Goal: Information Seeking & Learning: Learn about a topic

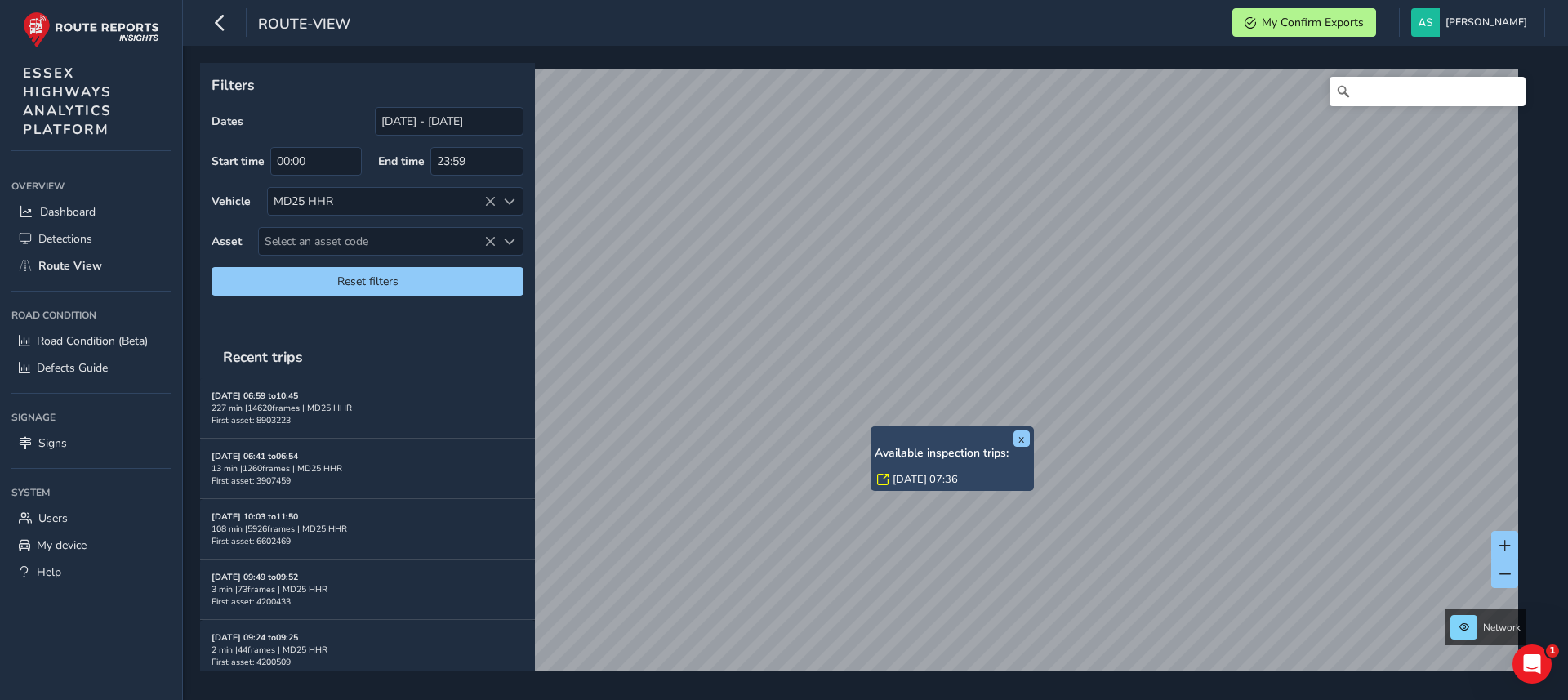
click at [920, 477] on link "[DATE] 07:36" at bounding box center [926, 480] width 65 height 14
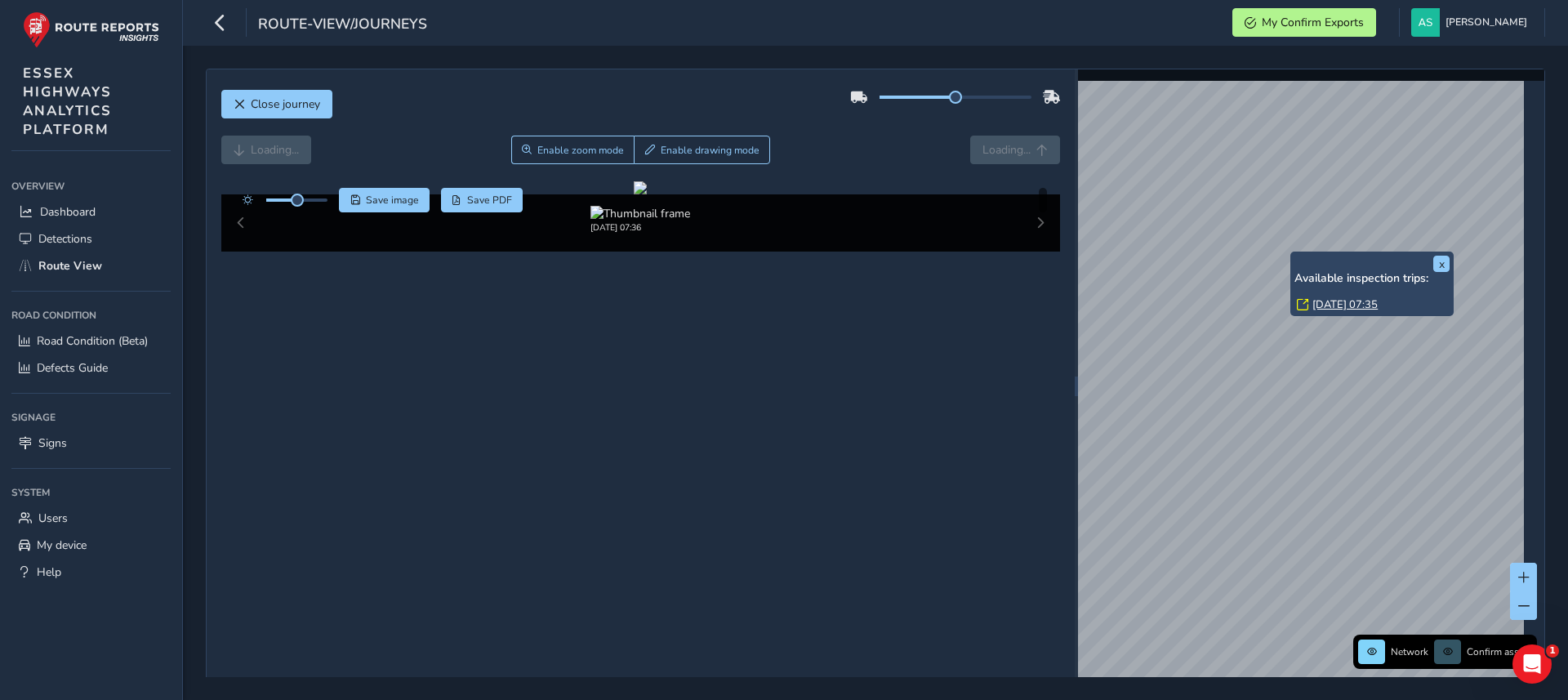
click at [1345, 301] on link "[DATE] 07:35" at bounding box center [1346, 304] width 65 height 14
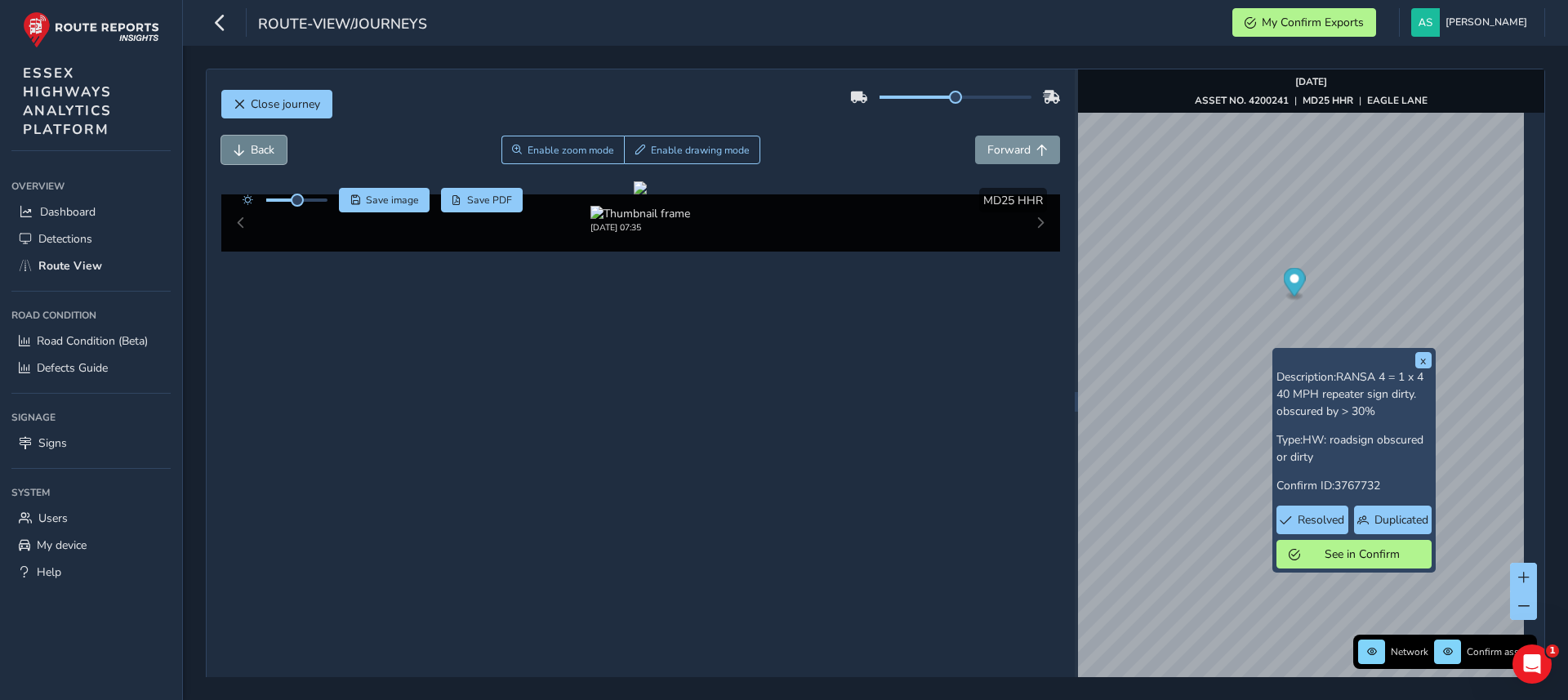
click at [271, 158] on button "Back" at bounding box center [254, 150] width 65 height 29
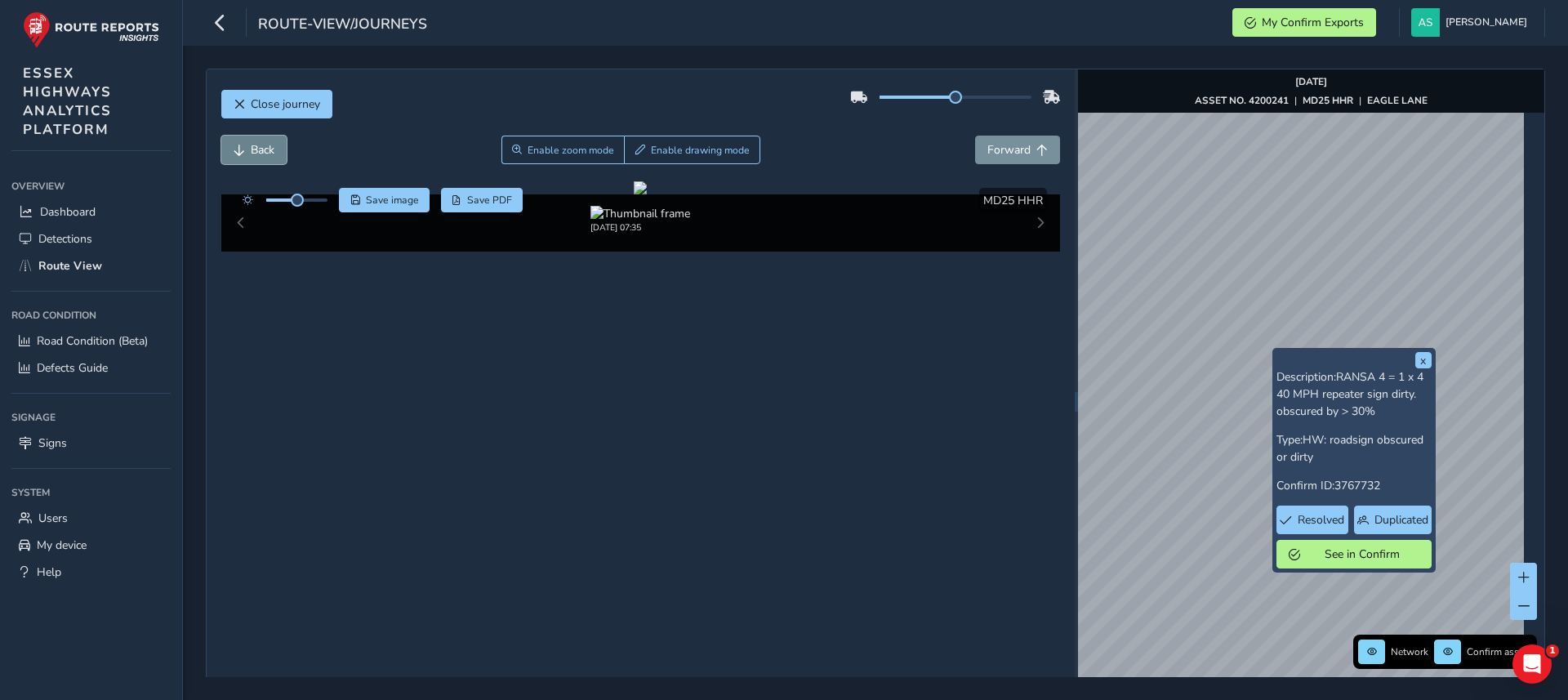
click at [271, 158] on button "Back" at bounding box center [254, 150] width 65 height 29
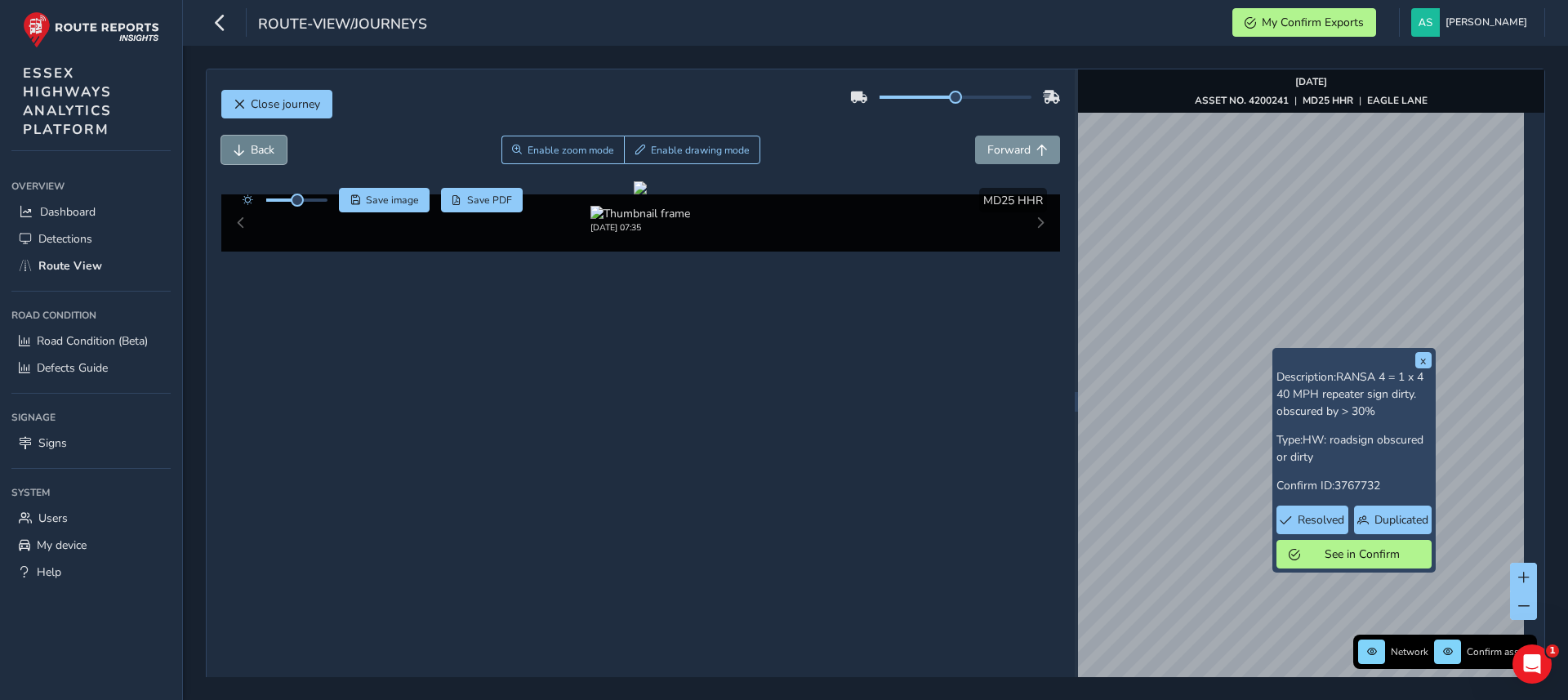
click at [271, 158] on button "Back" at bounding box center [254, 150] width 65 height 29
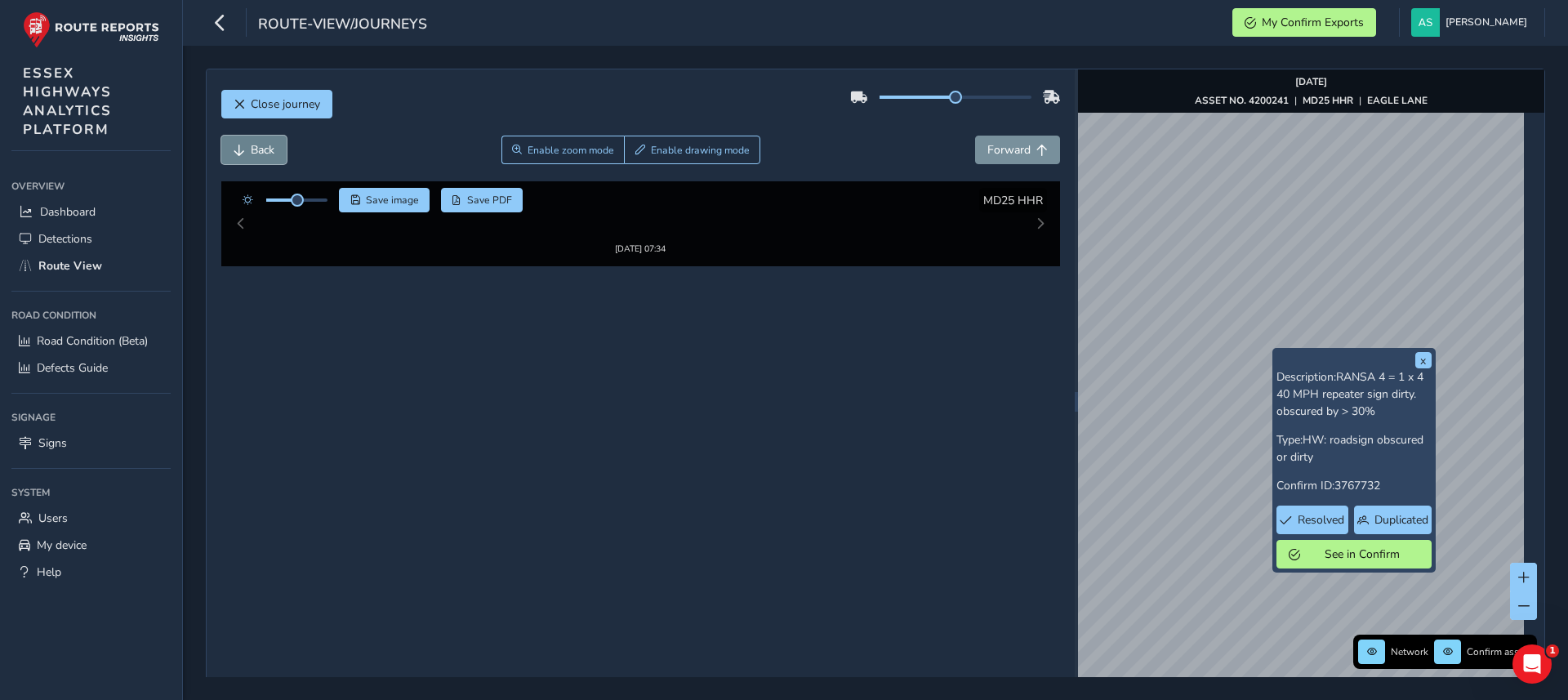
click at [271, 158] on button "Back" at bounding box center [254, 150] width 65 height 29
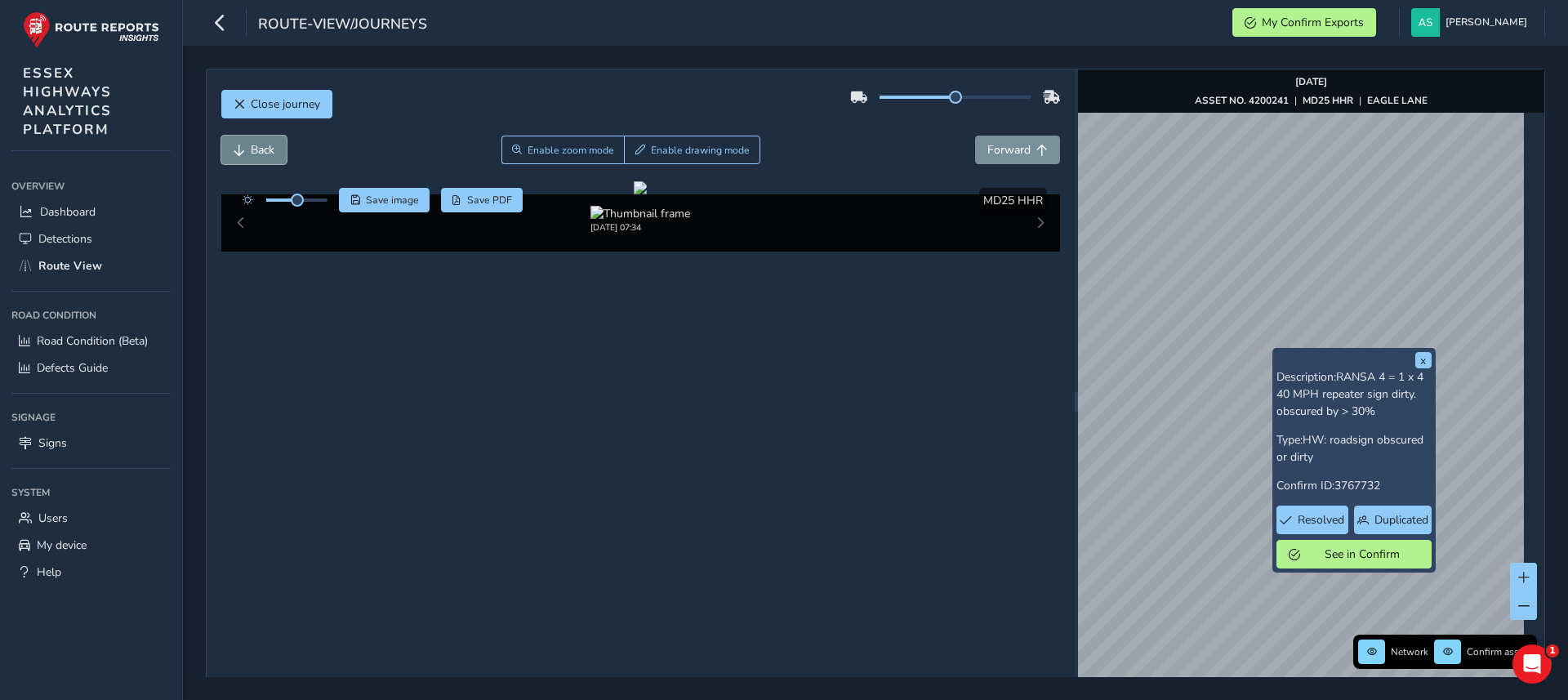
click at [271, 158] on button "Back" at bounding box center [254, 150] width 65 height 29
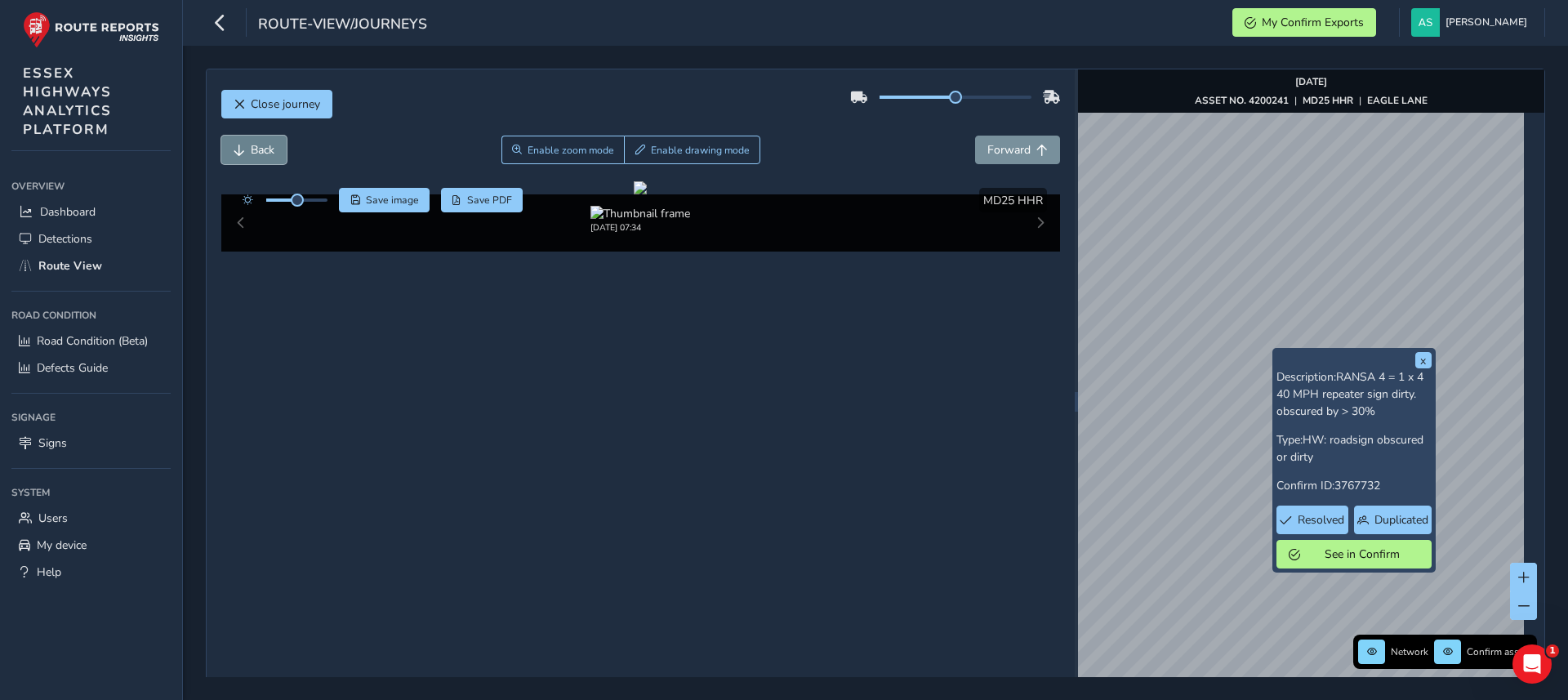
click at [271, 158] on button "Back" at bounding box center [254, 150] width 65 height 29
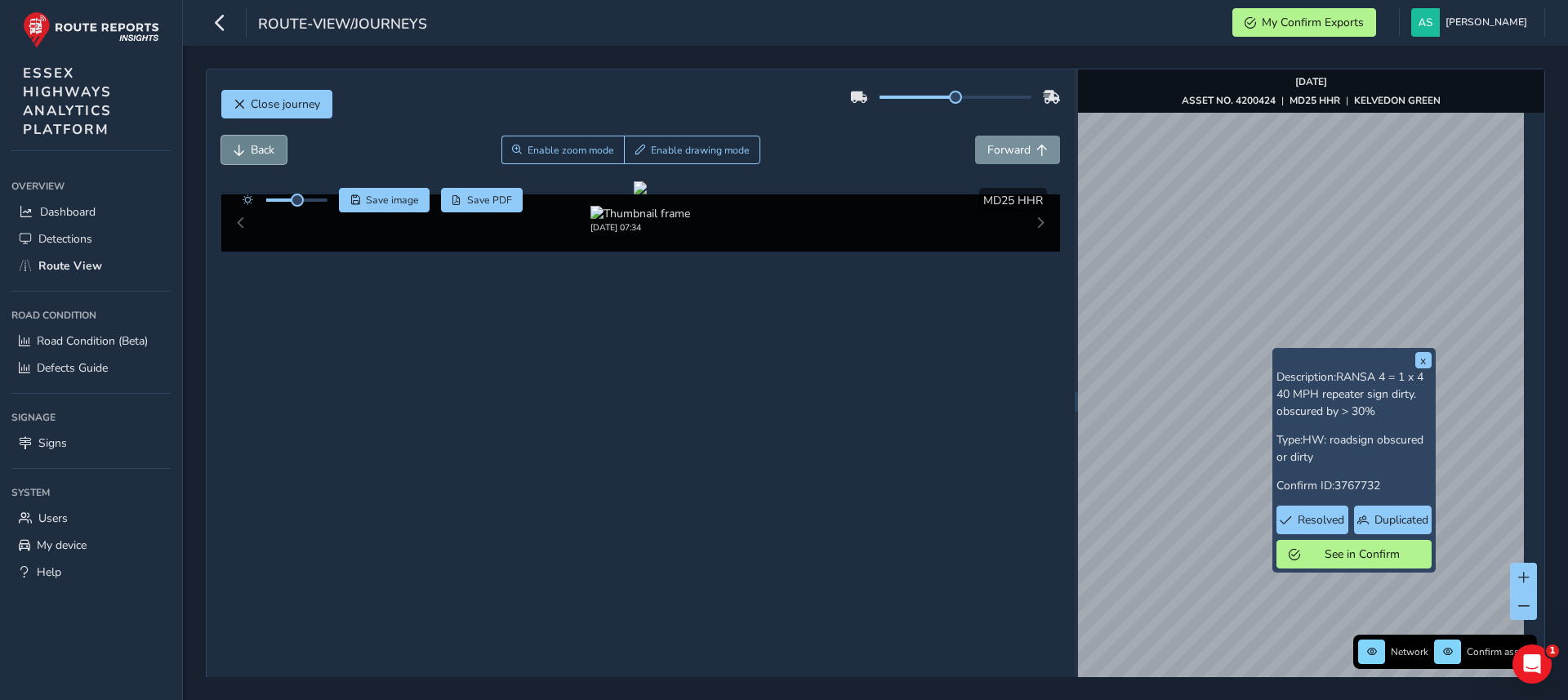
click at [271, 158] on button "Back" at bounding box center [254, 150] width 65 height 29
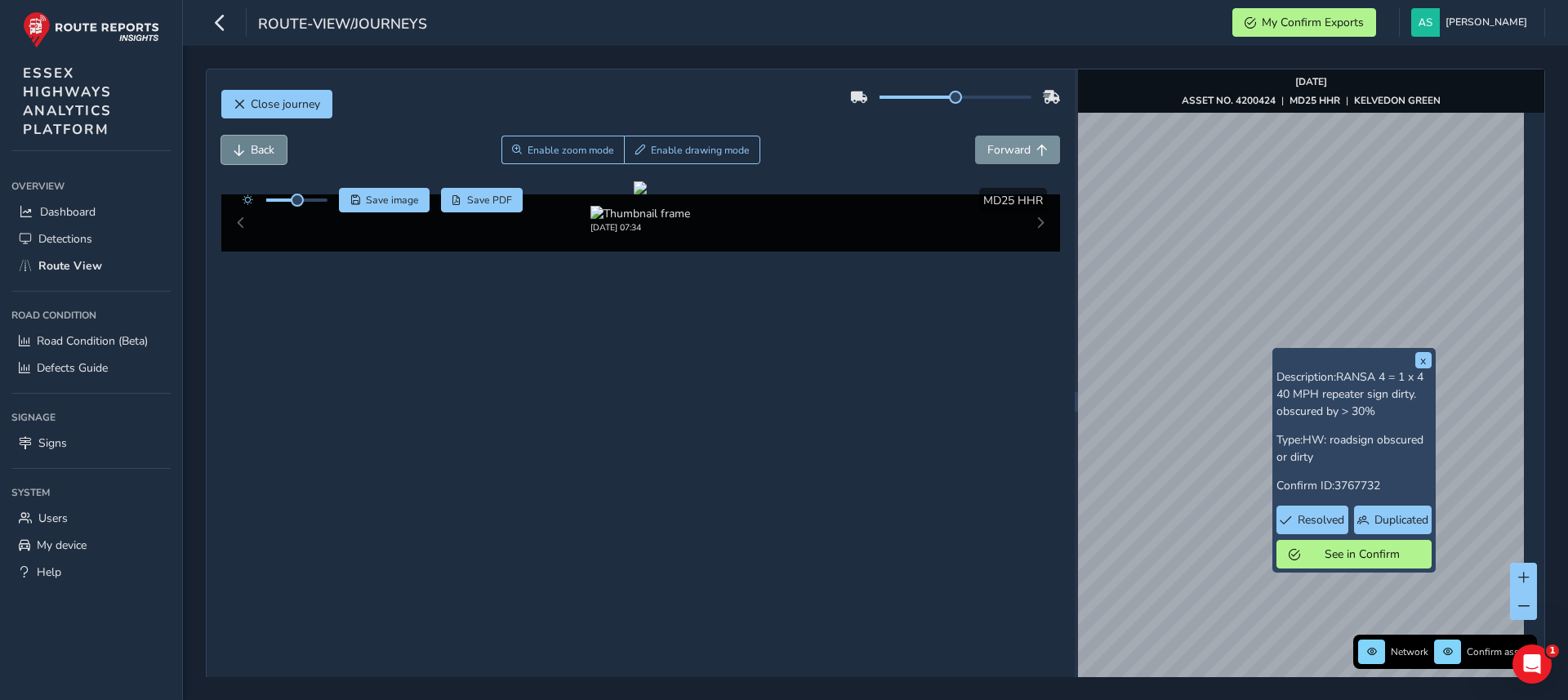
click at [271, 158] on button "Back" at bounding box center [254, 150] width 65 height 29
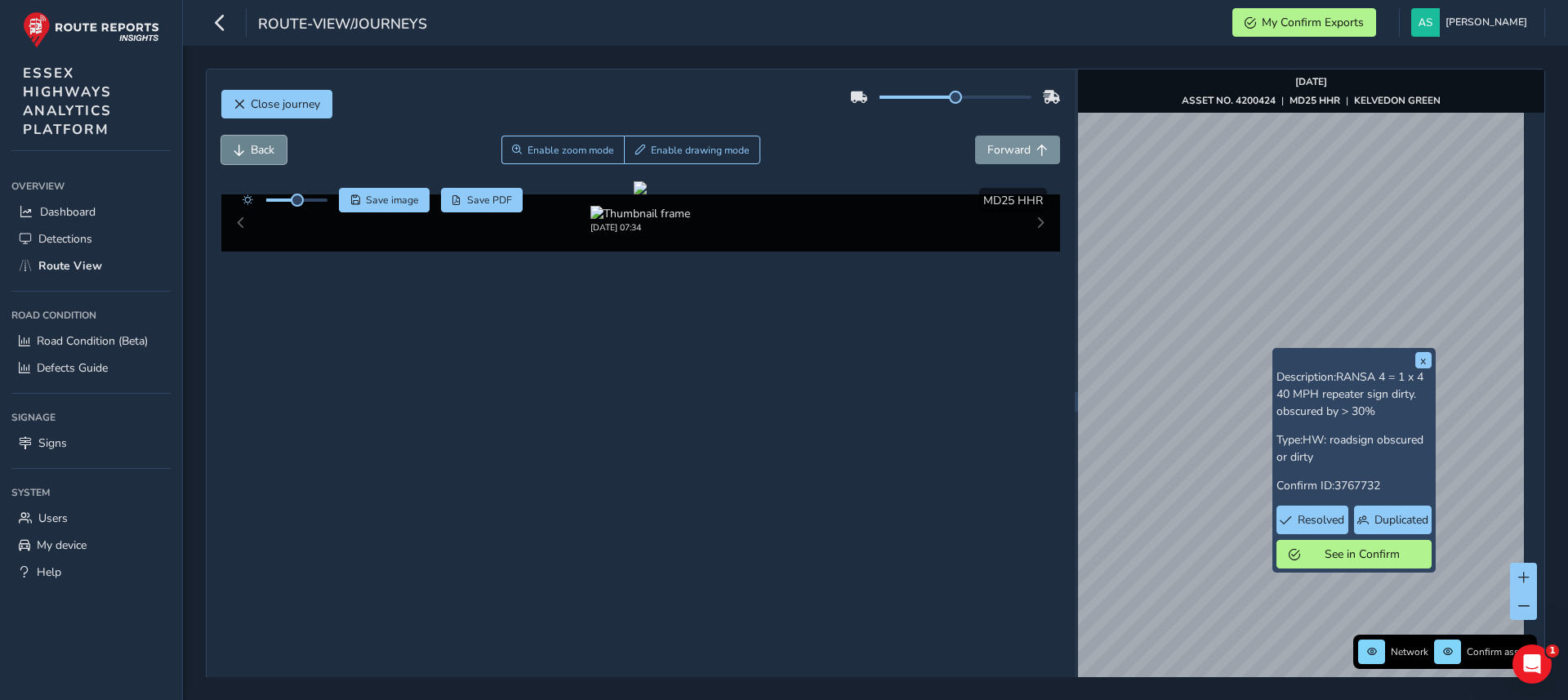
click at [271, 158] on button "Back" at bounding box center [254, 150] width 65 height 29
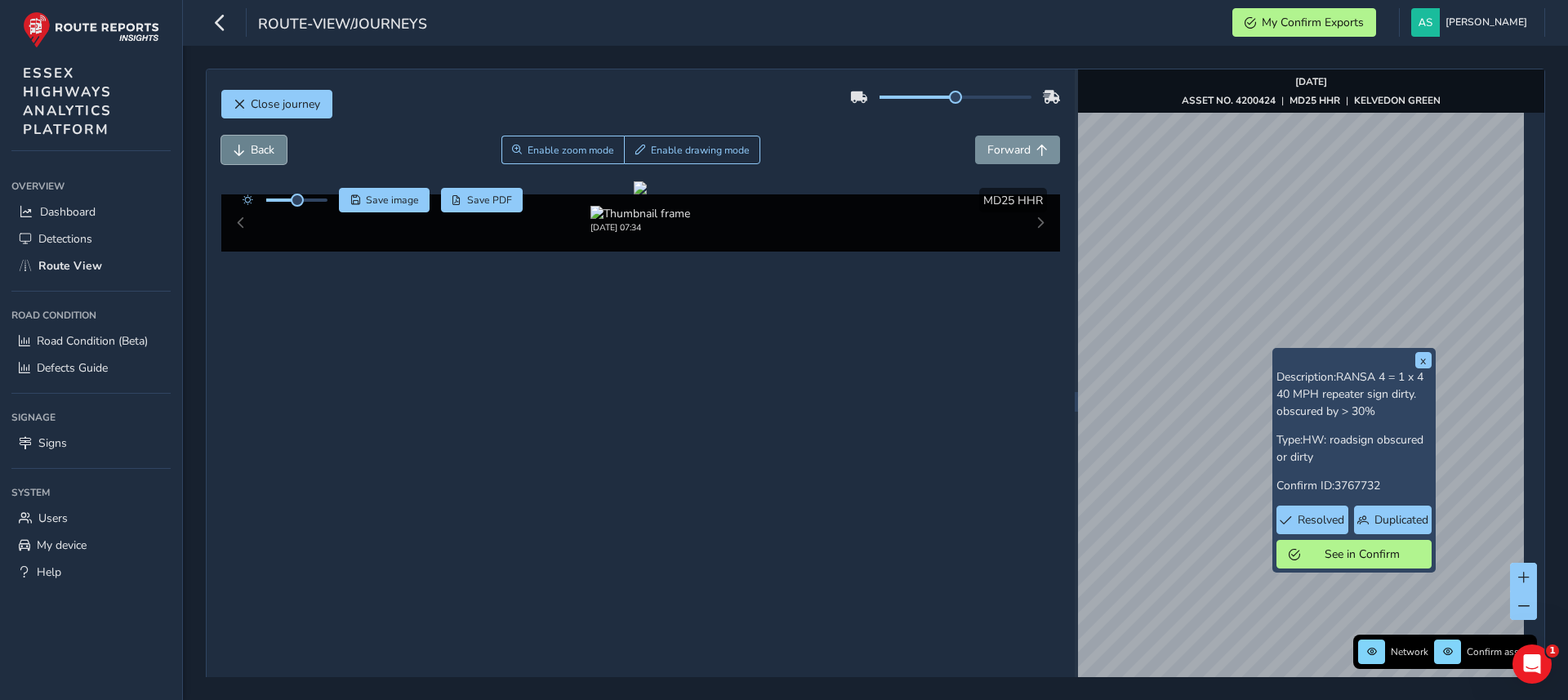
click at [271, 158] on button "Back" at bounding box center [254, 150] width 65 height 29
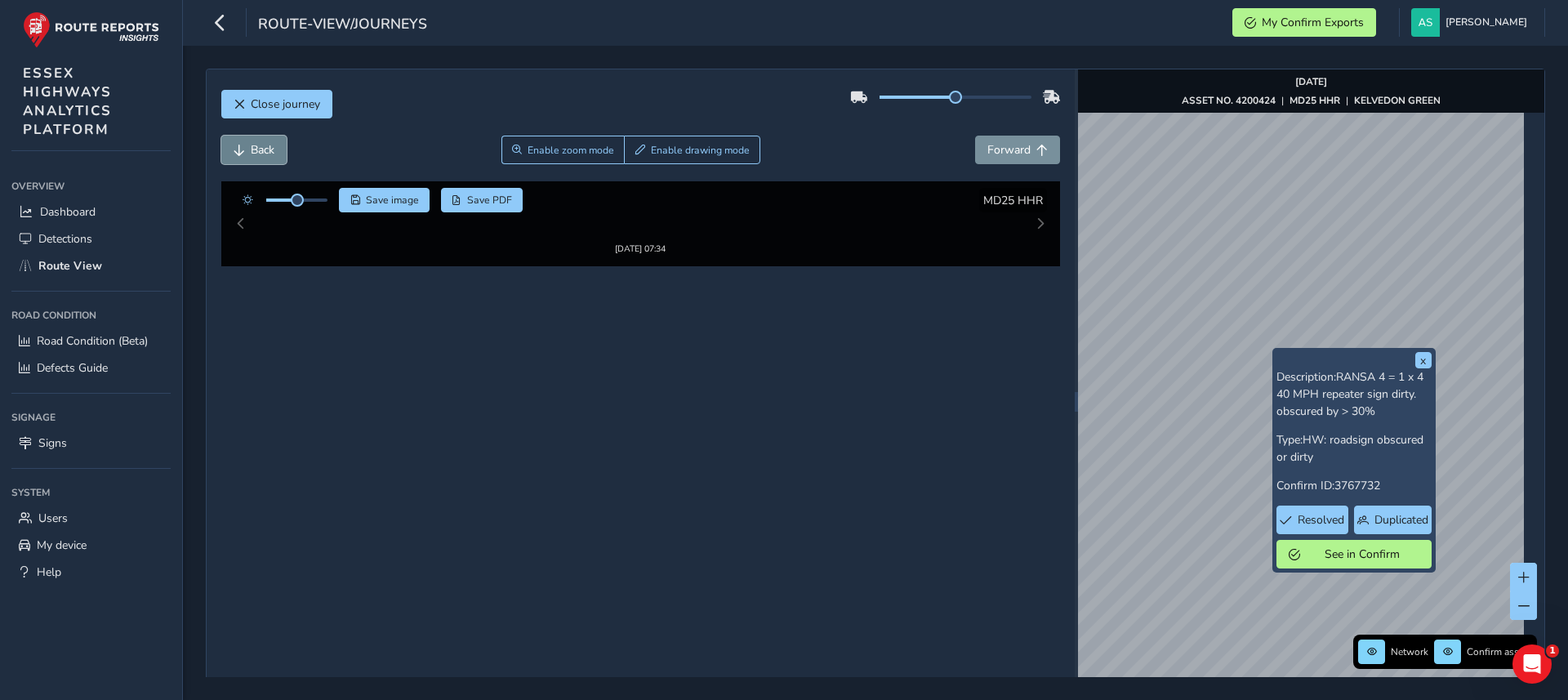
click at [271, 158] on button "Back" at bounding box center [254, 150] width 65 height 29
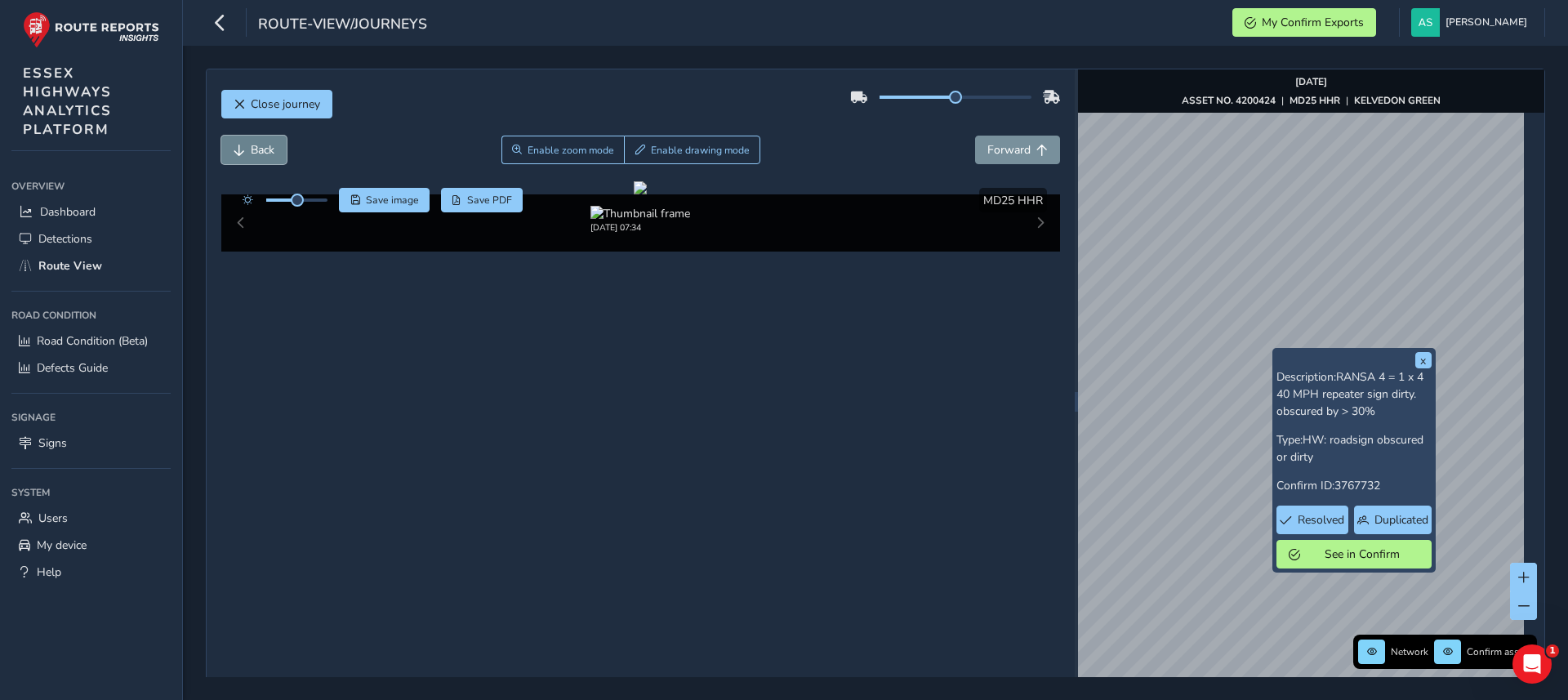
click at [271, 158] on button "Back" at bounding box center [254, 150] width 65 height 29
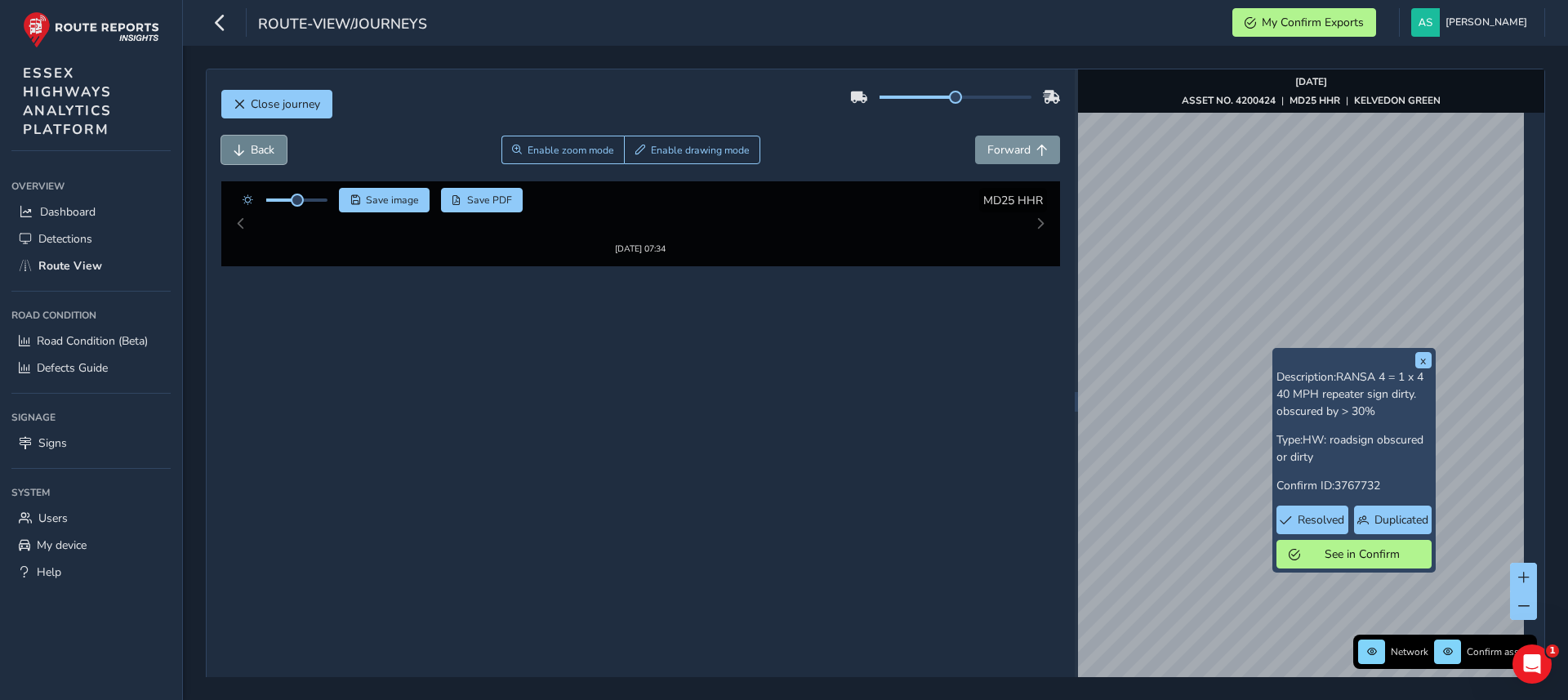
click at [271, 158] on button "Back" at bounding box center [254, 150] width 65 height 29
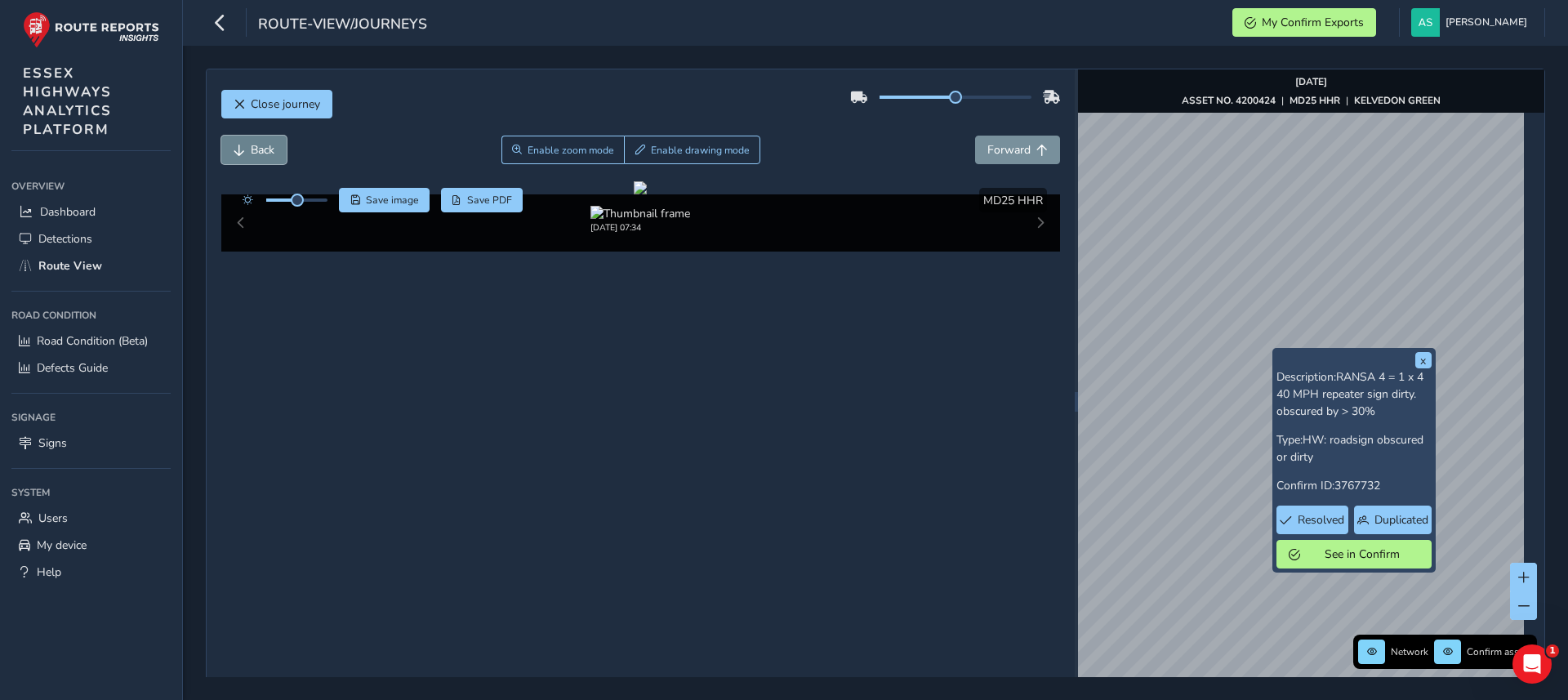
click at [271, 158] on button "Back" at bounding box center [254, 150] width 65 height 29
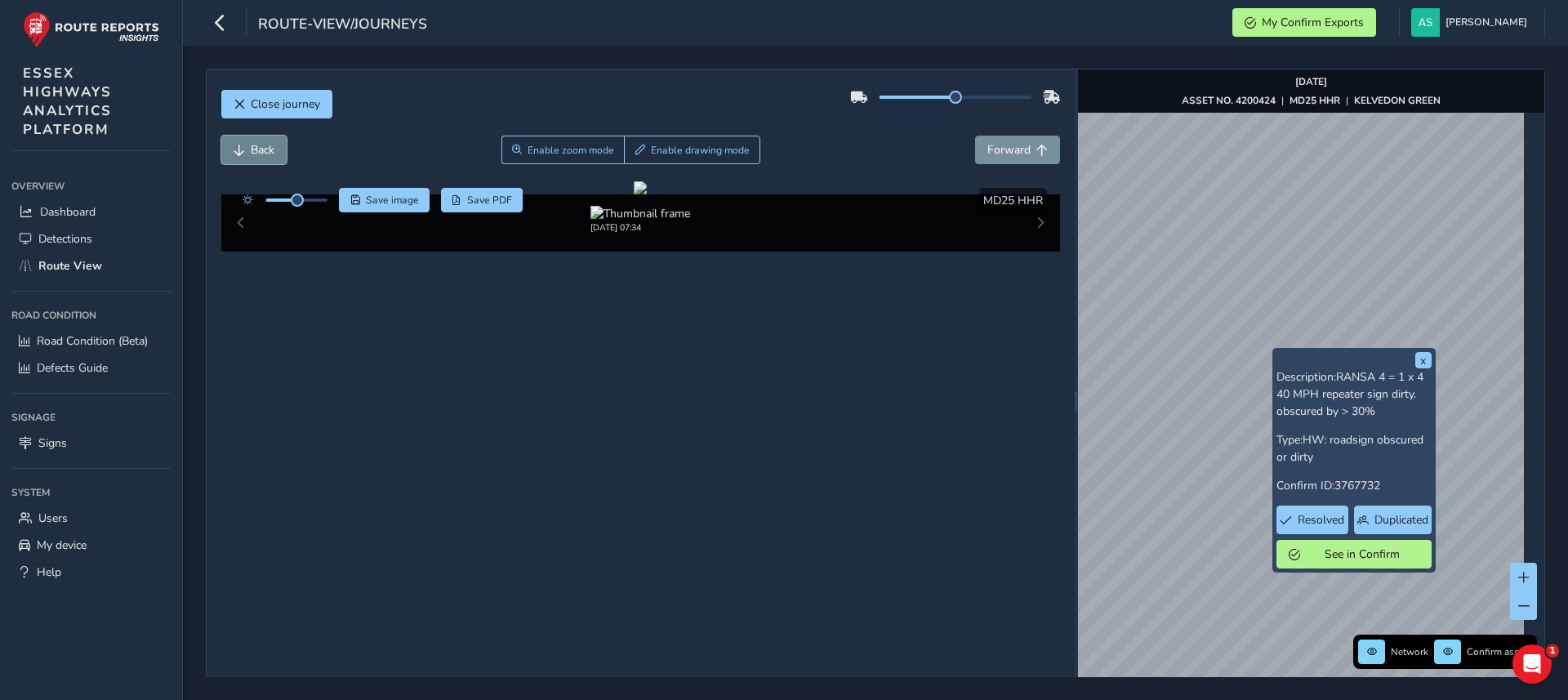
click at [271, 158] on button "Back" at bounding box center [254, 150] width 65 height 29
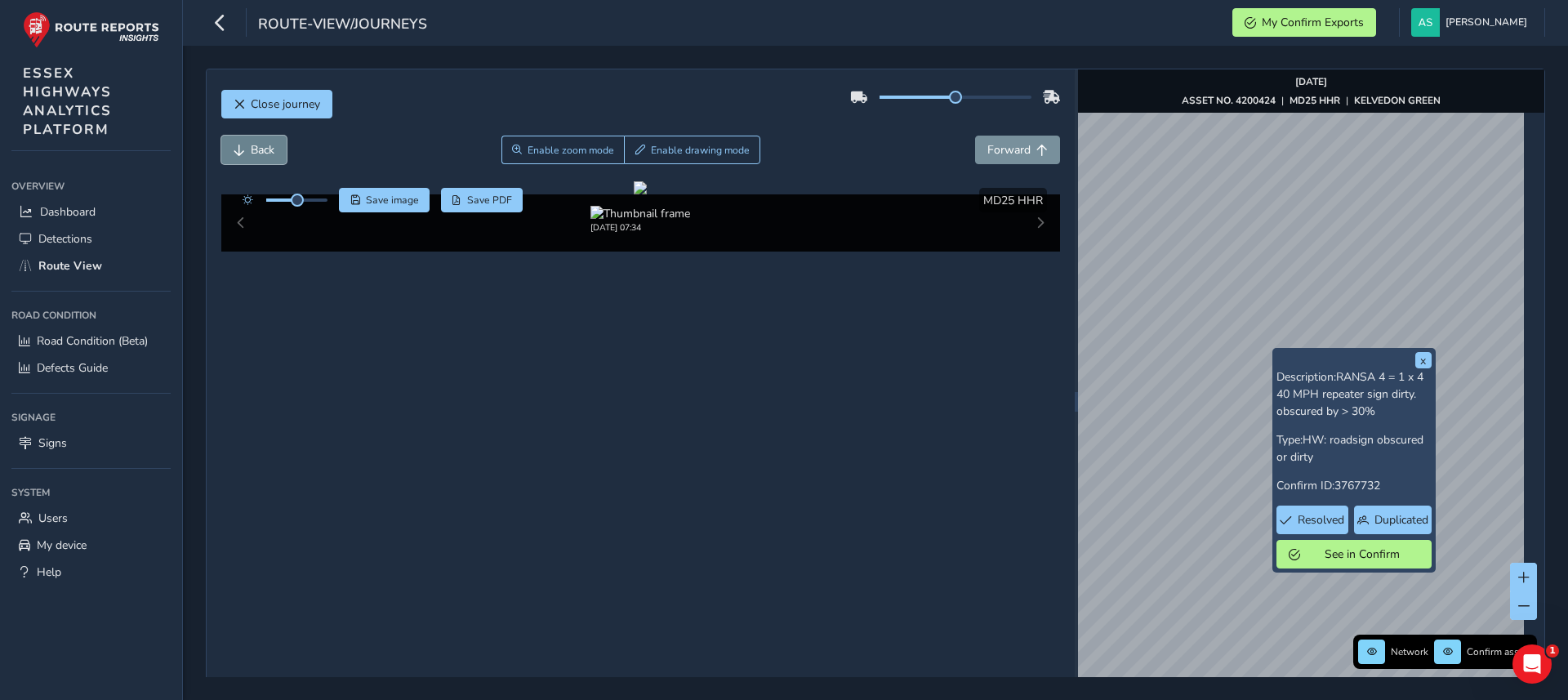
click at [271, 158] on button "Back" at bounding box center [254, 150] width 65 height 29
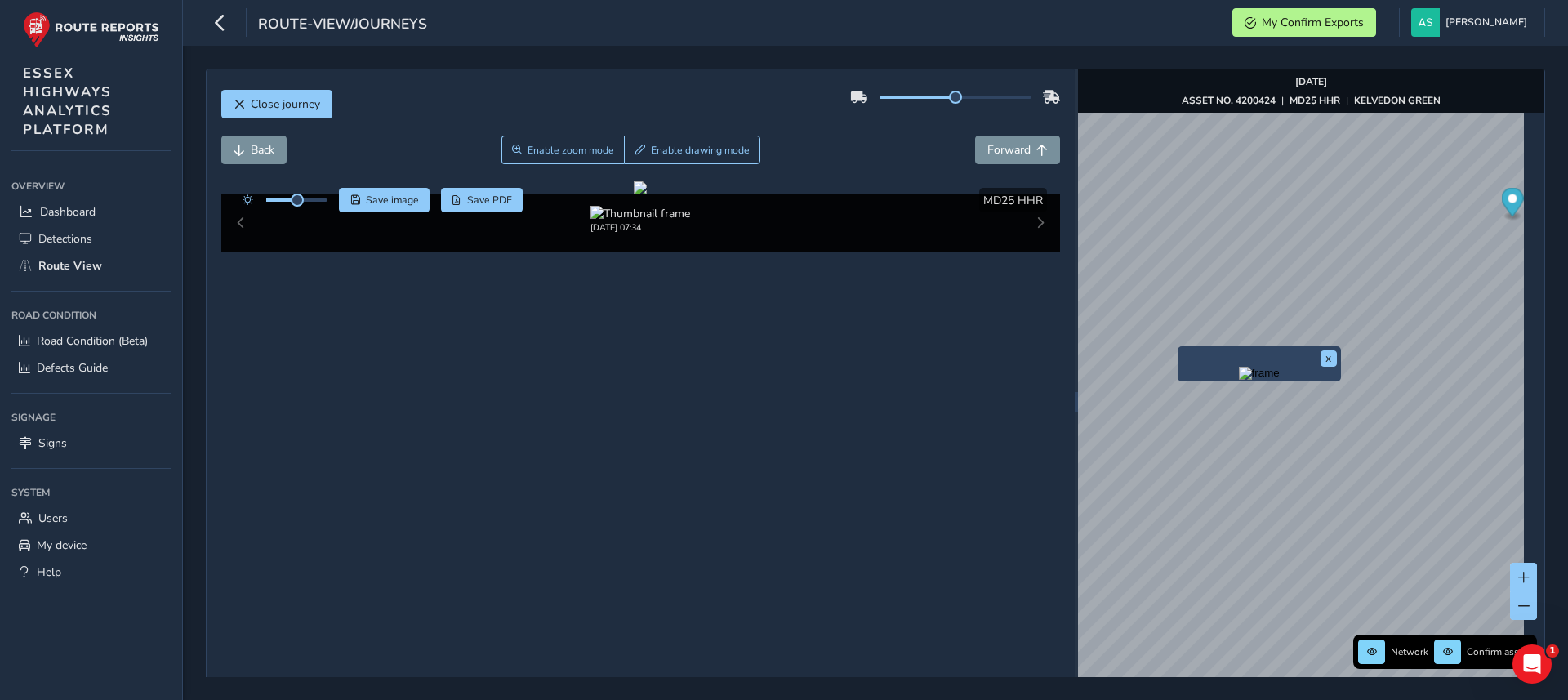
click at [1239, 380] on img "Preview frame" at bounding box center [1259, 374] width 40 height 13
click at [238, 146] on span "Back" at bounding box center [240, 150] width 12 height 12
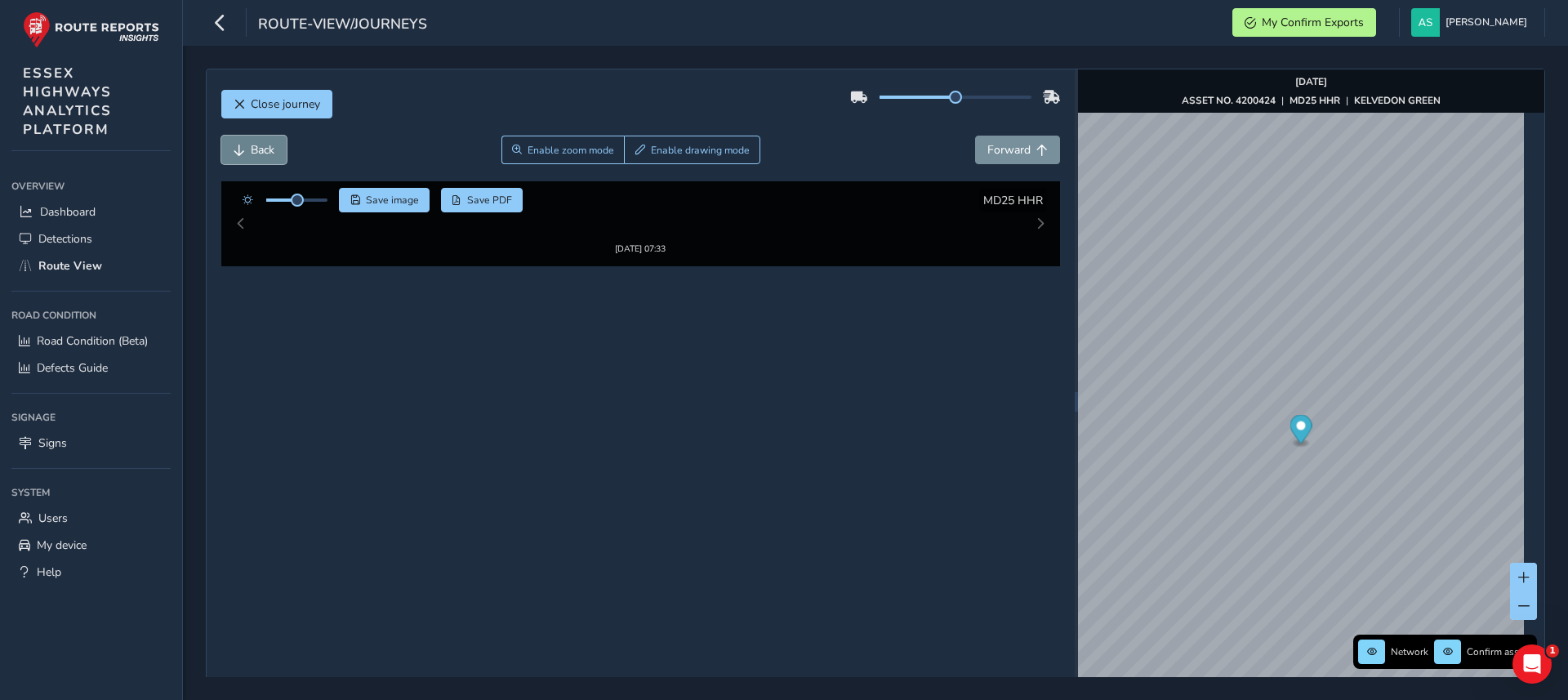
click at [238, 146] on span "Back" at bounding box center [240, 150] width 12 height 12
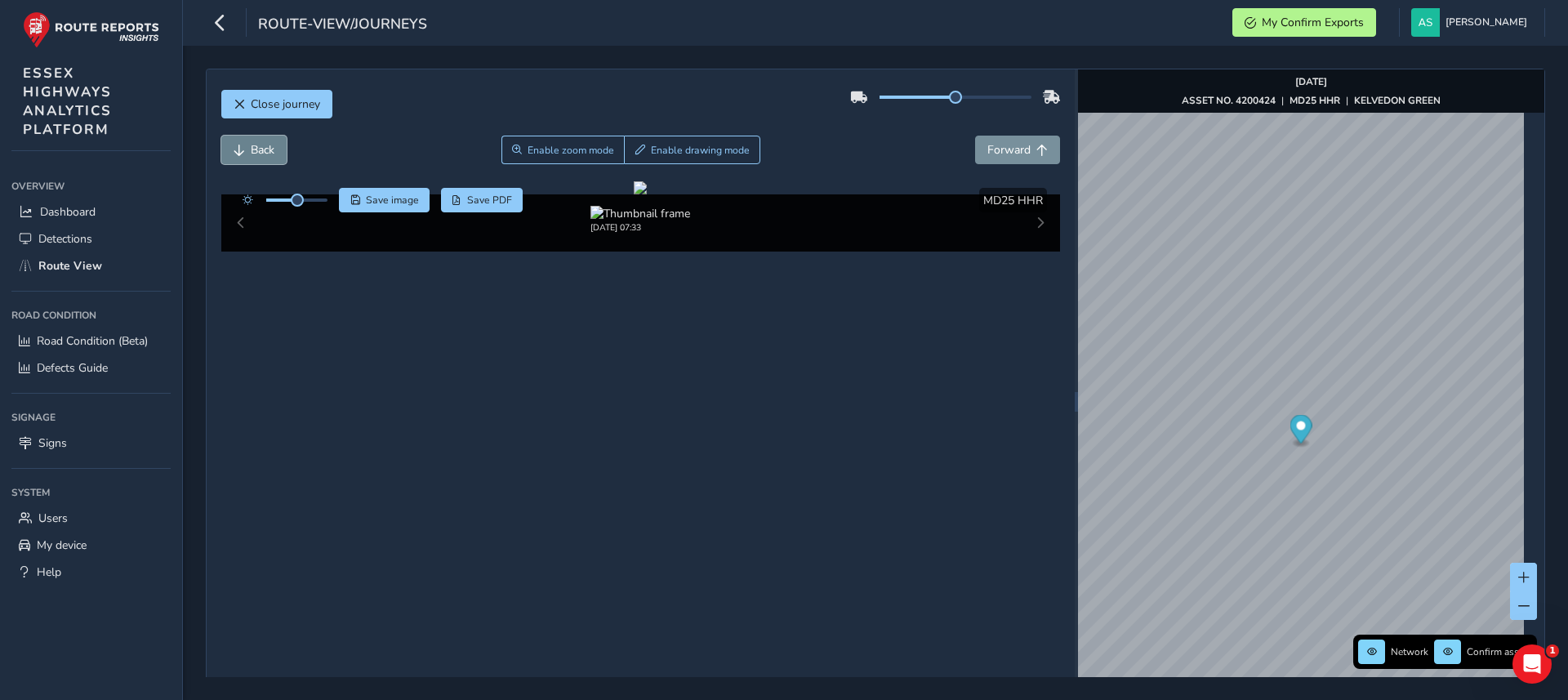
click at [238, 146] on span "Back" at bounding box center [240, 150] width 12 height 12
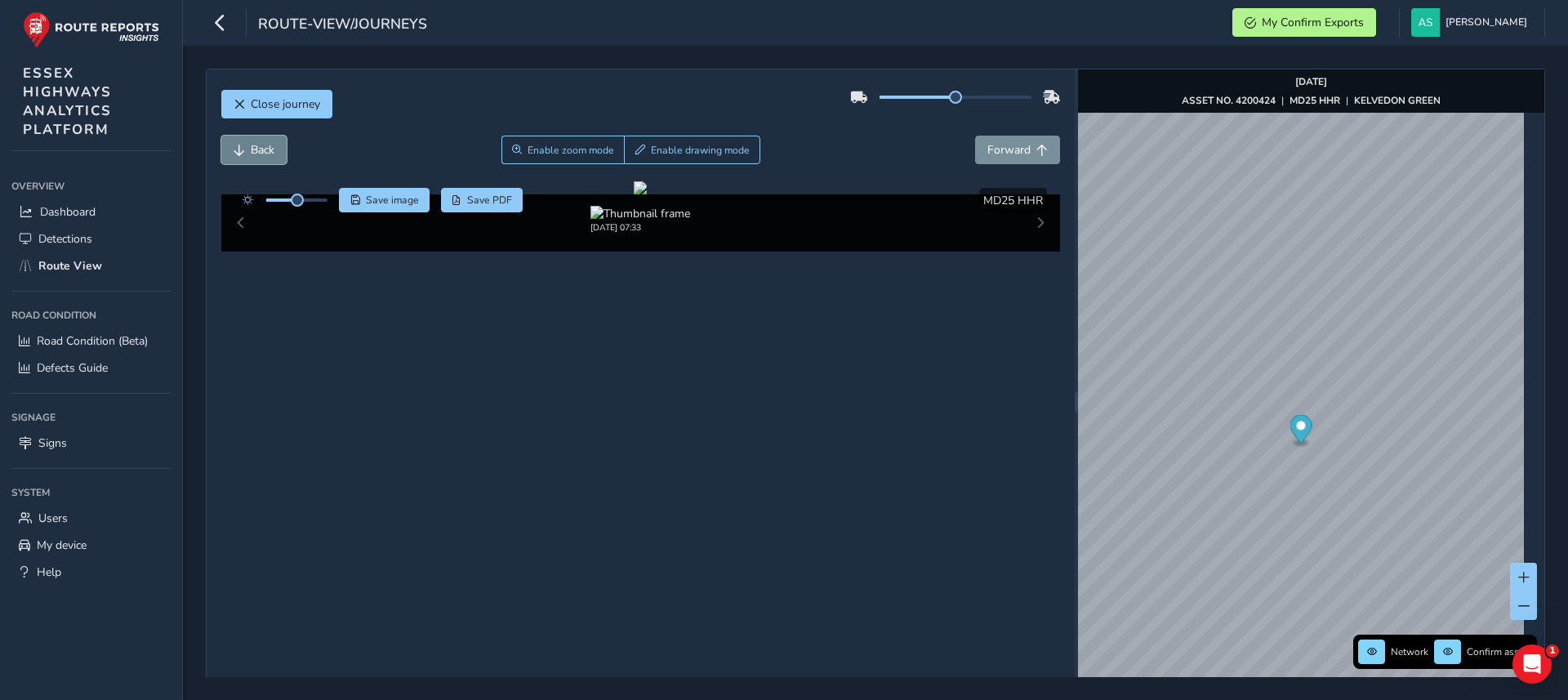
click at [238, 146] on span "Back" at bounding box center [240, 150] width 12 height 12
click at [1187, 380] on img "Preview frame" at bounding box center [1196, 374] width 40 height 13
